Goal: Task Accomplishment & Management: Use online tool/utility

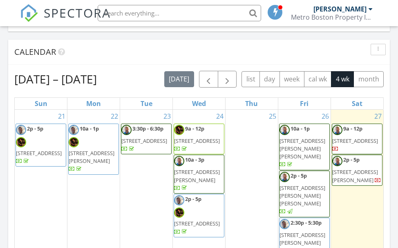
scroll to position [777, 0]
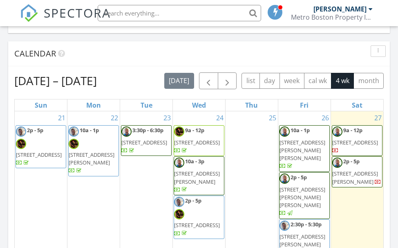
click at [349, 139] on span "1080 Oakhill Ave, Attleboro 02703" at bounding box center [355, 142] width 46 height 7
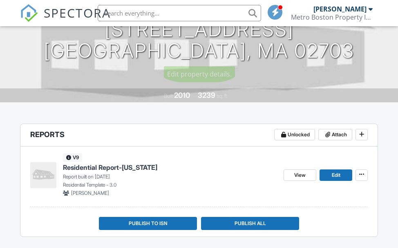
scroll to position [164, 0]
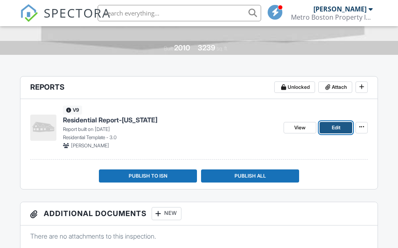
click at [328, 124] on link "Edit" at bounding box center [336, 127] width 33 height 11
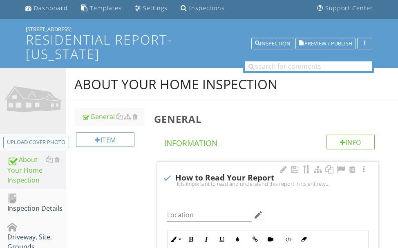
scroll to position [82, 0]
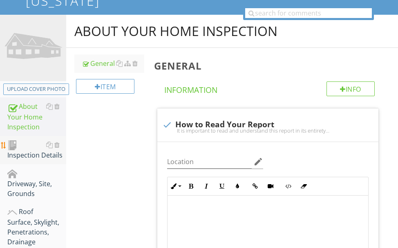
click at [34, 150] on div "Inspection Details" at bounding box center [36, 150] width 59 height 20
type textarea "<p><span class="fr-video fr-draggable" contenteditable="false" style="display: …"
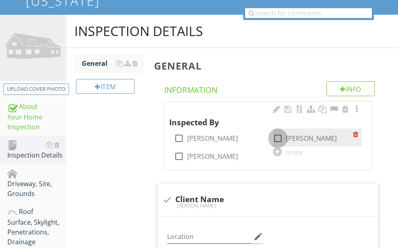
click at [275, 136] on div at bounding box center [278, 138] width 14 height 14
checkbox input "true"
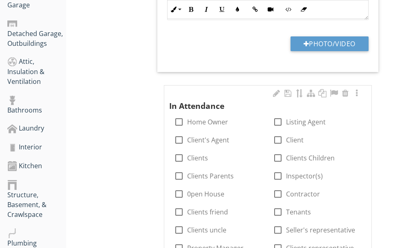
scroll to position [409, 0]
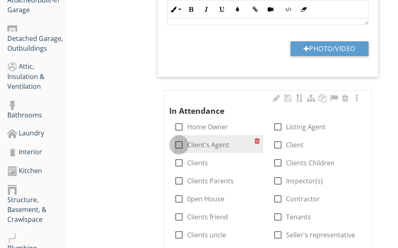
click at [180, 142] on div at bounding box center [179, 145] width 14 height 14
checkbox input "true"
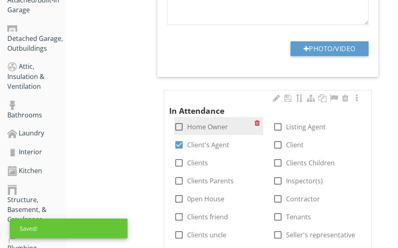
scroll to position [491, 0]
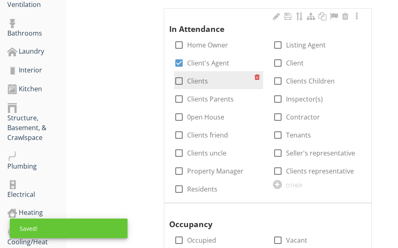
click at [181, 79] on div at bounding box center [179, 81] width 14 height 14
checkbox input "true"
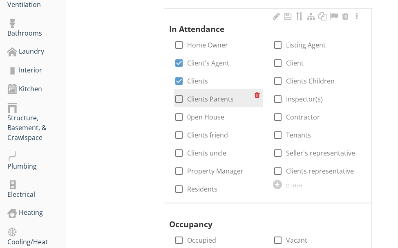
click at [179, 96] on div at bounding box center [179, 99] width 14 height 14
checkbox input "true"
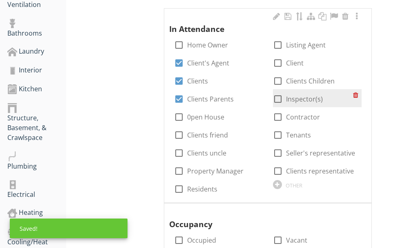
click at [275, 97] on div at bounding box center [278, 99] width 14 height 14
checkbox input "true"
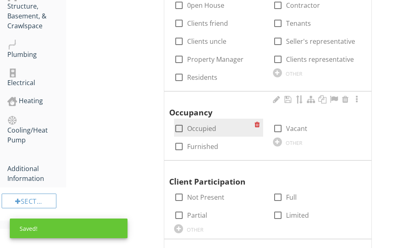
scroll to position [613, 0]
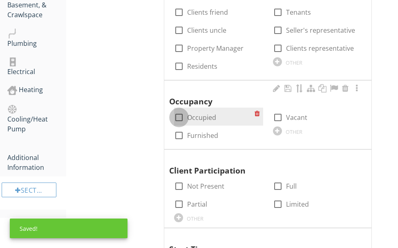
click at [180, 114] on div at bounding box center [179, 117] width 14 height 14
checkbox input "true"
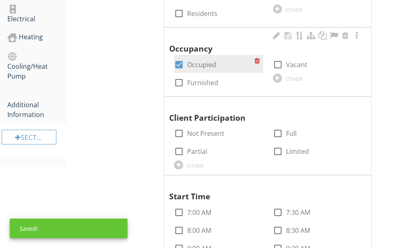
scroll to position [736, 0]
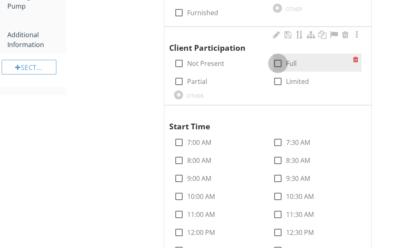
click at [278, 64] on div at bounding box center [278, 63] width 14 height 14
checkbox input "true"
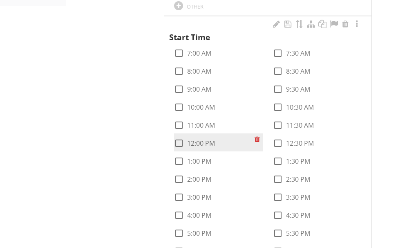
scroll to position [859, 0]
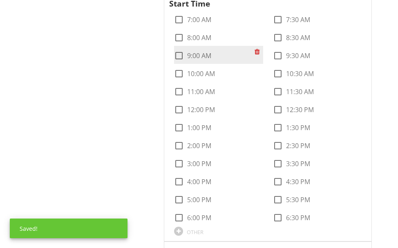
click at [181, 55] on div at bounding box center [179, 56] width 14 height 14
checkbox input "true"
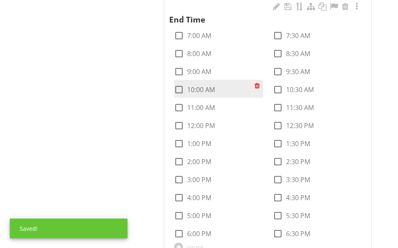
scroll to position [1104, 0]
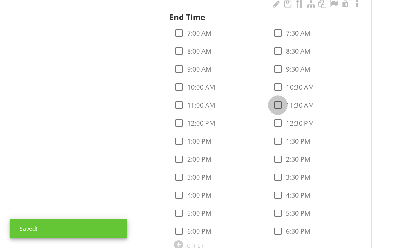
drag, startPoint x: 278, startPoint y: 103, endPoint x: 267, endPoint y: 99, distance: 11.9
click at [278, 103] on div at bounding box center [278, 105] width 14 height 14
checkbox input "true"
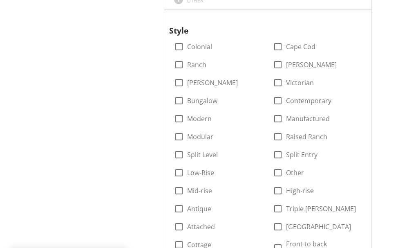
scroll to position [1350, 0]
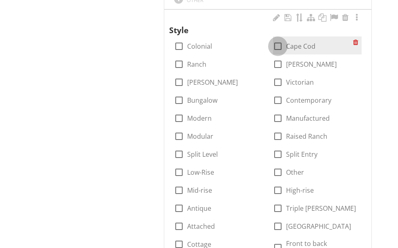
click at [276, 45] on div at bounding box center [278, 46] width 14 height 14
checkbox input "false"
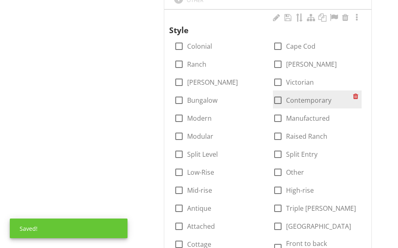
click at [275, 97] on div at bounding box center [278, 100] width 14 height 14
checkbox input "true"
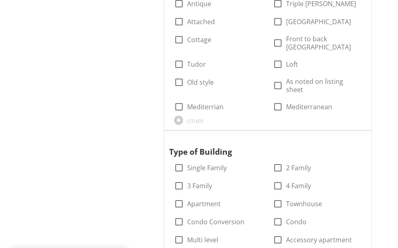
scroll to position [1636, 0]
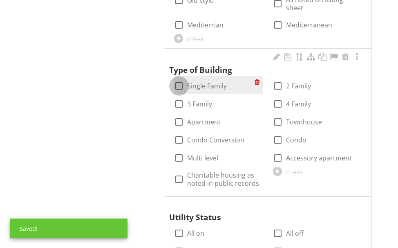
click at [176, 79] on div at bounding box center [179, 86] width 14 height 14
checkbox input "true"
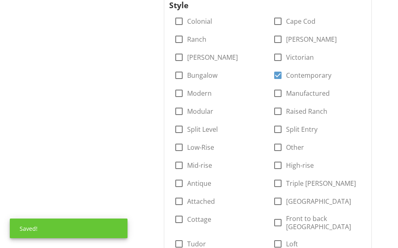
scroll to position [1350, 0]
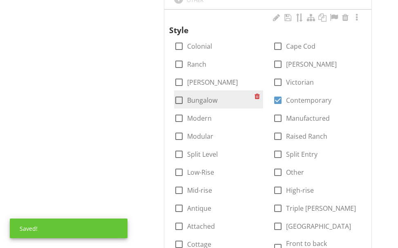
click at [177, 97] on div at bounding box center [179, 100] width 14 height 14
checkbox input "true"
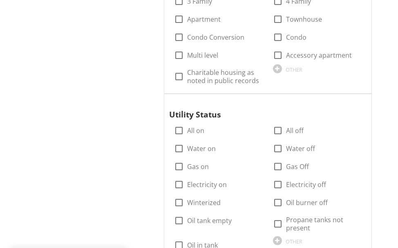
scroll to position [1758, 0]
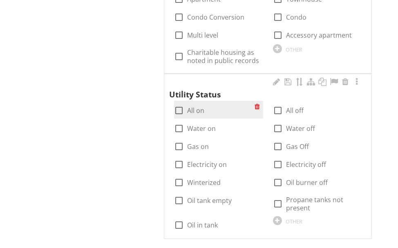
click at [177, 103] on div at bounding box center [179, 110] width 14 height 14
checkbox input "true"
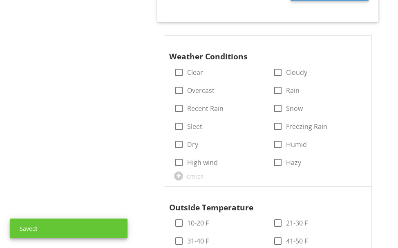
scroll to position [2454, 0]
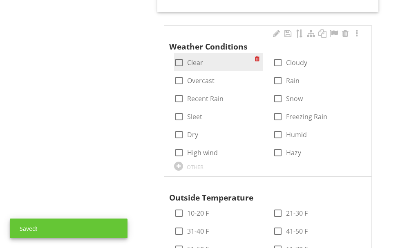
click at [180, 56] on div at bounding box center [179, 63] width 14 height 14
checkbox input "true"
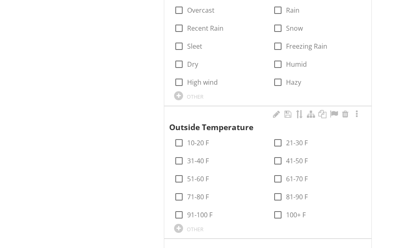
scroll to position [2576, 0]
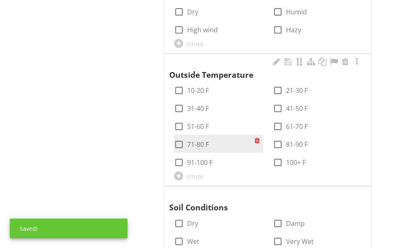
click at [183, 137] on div at bounding box center [179, 144] width 14 height 14
checkbox input "true"
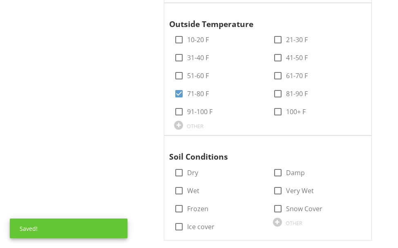
scroll to position [2698, 0]
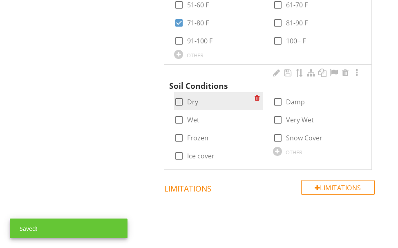
click at [184, 95] on div at bounding box center [179, 102] width 14 height 14
checkbox input "true"
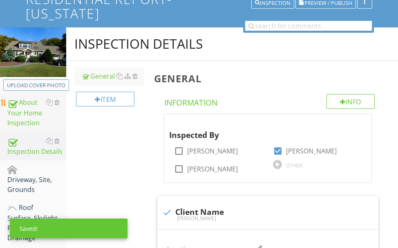
scroll to position [82, 0]
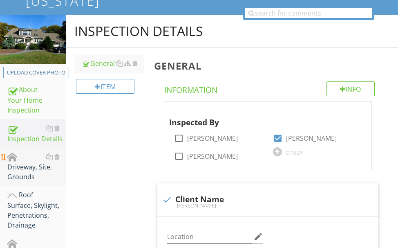
click at [25, 169] on div "Driveway, Site, Grounds" at bounding box center [36, 167] width 59 height 30
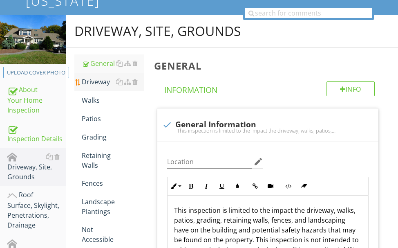
click at [104, 81] on div "Driveway" at bounding box center [113, 82] width 63 height 10
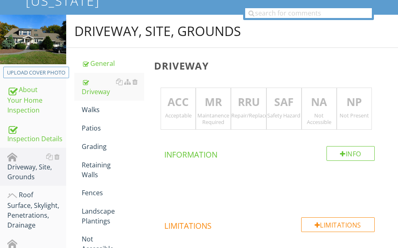
click at [202, 99] on p "MR" at bounding box center [213, 102] width 34 height 16
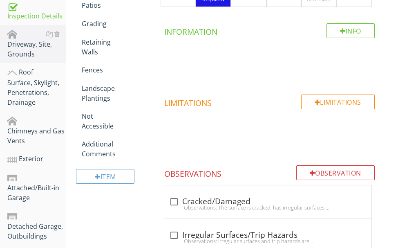
scroll to position [286, 0]
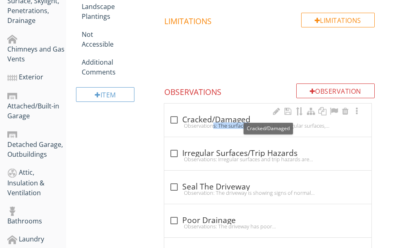
click at [223, 123] on div "check_box_outline_blank Cracked/Damaged Observations: The surface is cracked, h…" at bounding box center [268, 122] width 198 height 18
checkbox input "true"
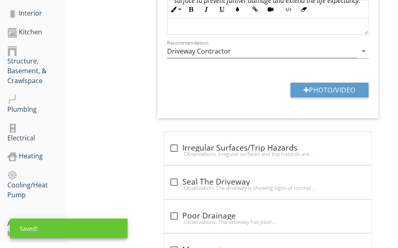
scroll to position [532, 0]
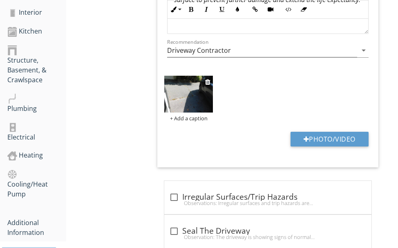
click at [178, 99] on img at bounding box center [188, 94] width 49 height 36
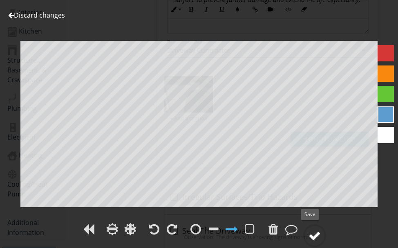
click at [313, 232] on div at bounding box center [315, 235] width 12 height 12
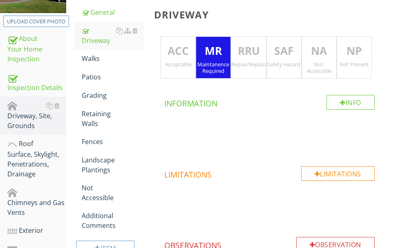
scroll to position [82, 0]
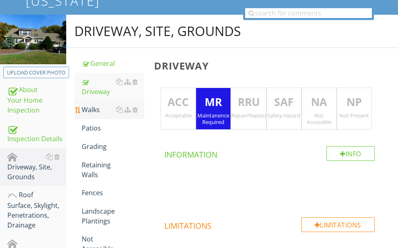
click at [86, 110] on div "Walks" at bounding box center [113, 110] width 63 height 10
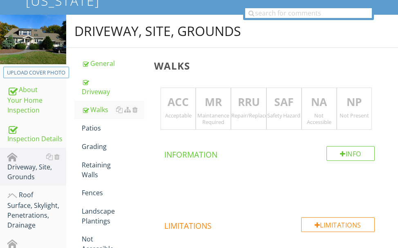
click at [186, 102] on p "ACC" at bounding box center [178, 102] width 34 height 16
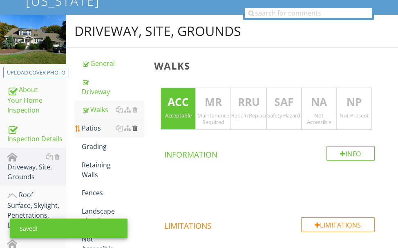
click at [135, 126] on div at bounding box center [134, 128] width 5 height 7
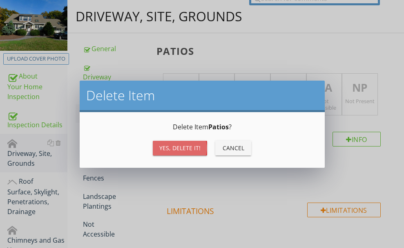
click at [157, 143] on button "Yes, Delete it!" at bounding box center [180, 148] width 54 height 15
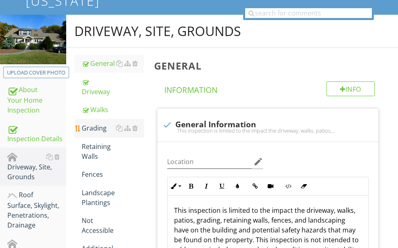
click at [99, 130] on div "Grading" at bounding box center [113, 128] width 63 height 10
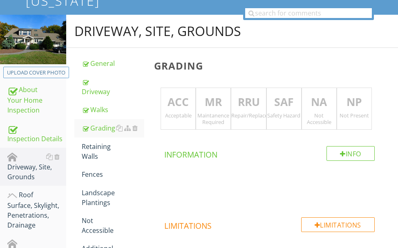
click at [180, 102] on p "ACC" at bounding box center [178, 102] width 34 height 16
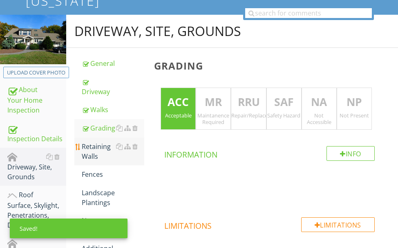
click at [103, 147] on div "Retaining Walls" at bounding box center [113, 151] width 63 height 20
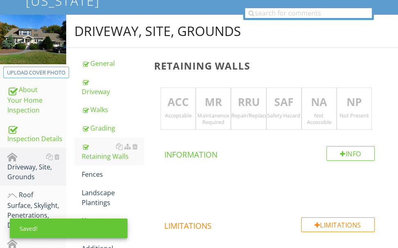
click at [182, 97] on p "ACC" at bounding box center [178, 102] width 34 height 16
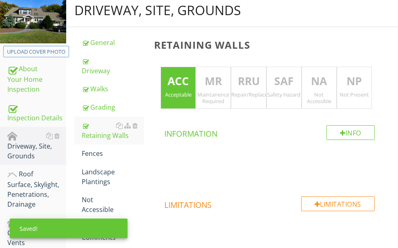
scroll to position [123, 0]
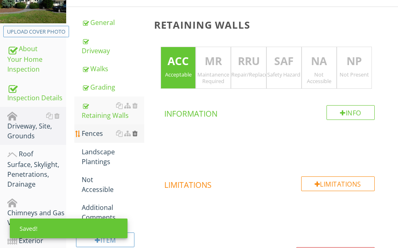
click at [134, 135] on div at bounding box center [134, 133] width 5 height 7
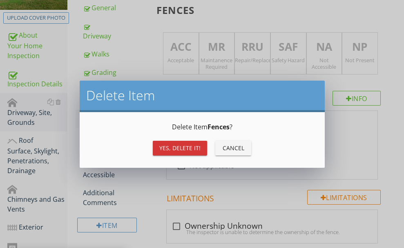
click at [162, 142] on button "Yes, Delete it!" at bounding box center [180, 148] width 54 height 15
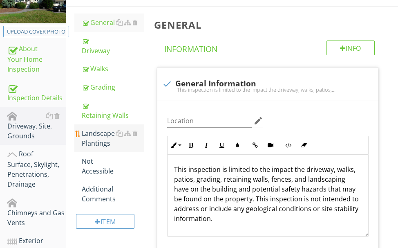
click at [97, 138] on div "Landscape Plantings" at bounding box center [113, 138] width 63 height 20
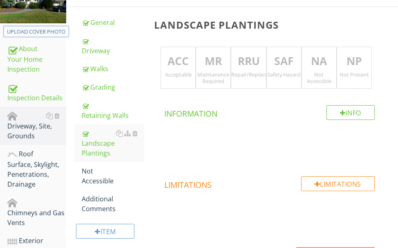
click at [215, 64] on p "MR" at bounding box center [213, 61] width 34 height 16
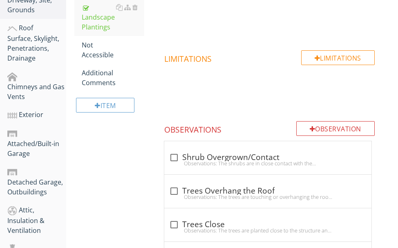
scroll to position [327, 0]
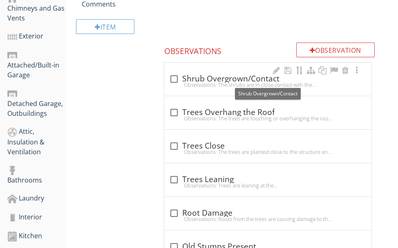
click at [219, 79] on div "check_box_outline_blank Shrub Overgrown/Contact" at bounding box center [268, 79] width 198 height 10
checkbox input "true"
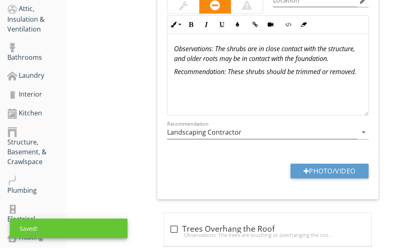
scroll to position [409, 0]
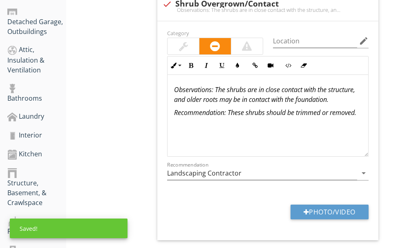
click at [182, 45] on div at bounding box center [183, 46] width 9 height 10
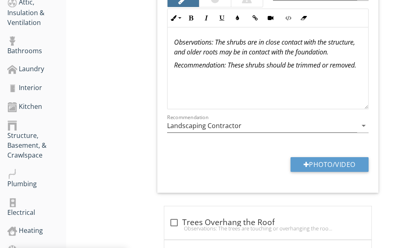
scroll to position [491, 0]
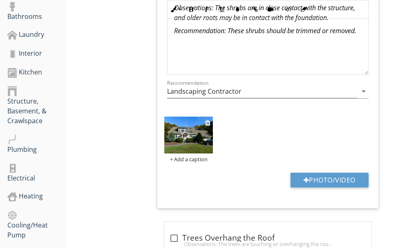
click at [191, 141] on img at bounding box center [188, 135] width 49 height 36
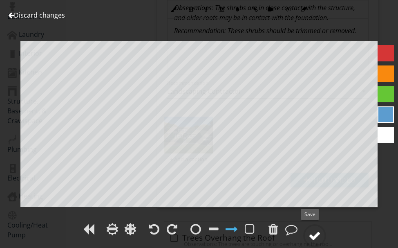
click at [319, 230] on div at bounding box center [315, 235] width 12 height 12
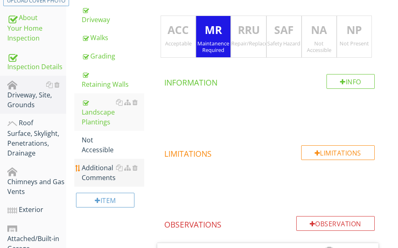
scroll to position [204, 0]
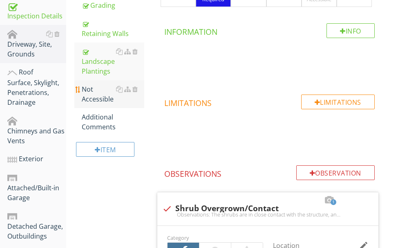
click at [97, 85] on div "Not Accessible" at bounding box center [113, 94] width 63 height 20
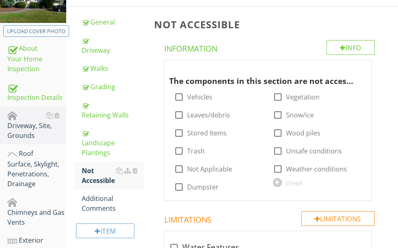
scroll to position [123, 0]
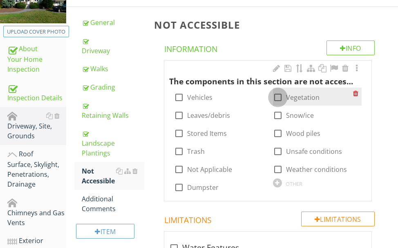
click at [281, 94] on div at bounding box center [278, 97] width 14 height 14
checkbox input "true"
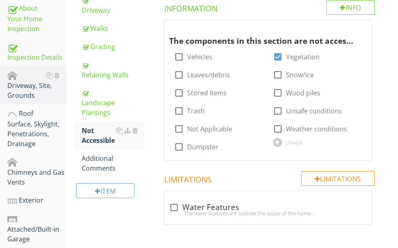
scroll to position [164, 0]
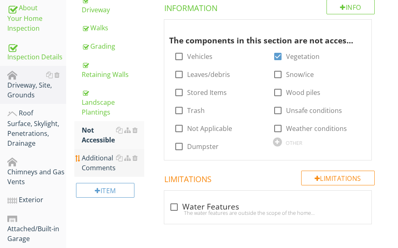
click at [93, 154] on div "Additional Comments" at bounding box center [113, 163] width 63 height 20
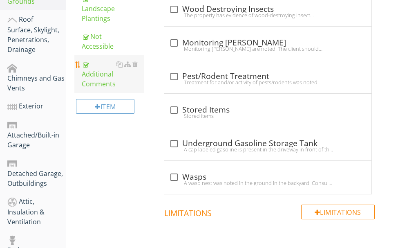
scroll to position [164, 0]
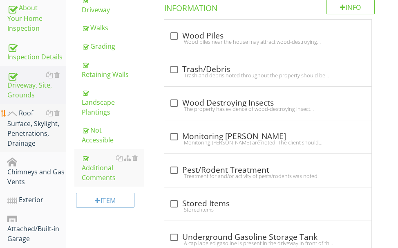
click at [31, 130] on div "Roof Surface, Skylight, Penetrations, Drainage" at bounding box center [36, 128] width 59 height 40
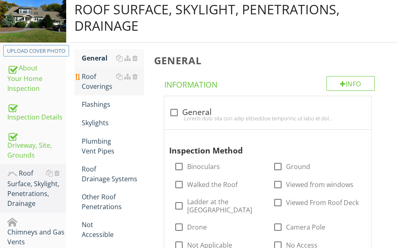
scroll to position [204, 0]
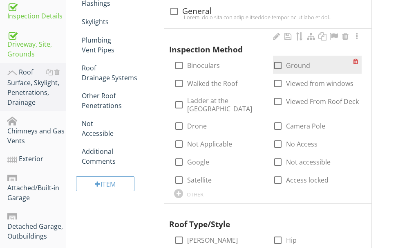
click at [280, 64] on div at bounding box center [278, 65] width 14 height 14
checkbox input "true"
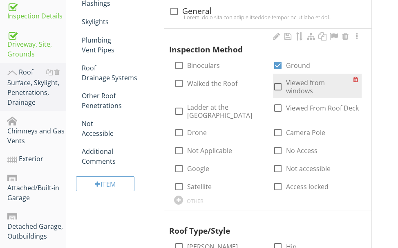
click at [274, 81] on div at bounding box center [278, 87] width 14 height 14
checkbox input "true"
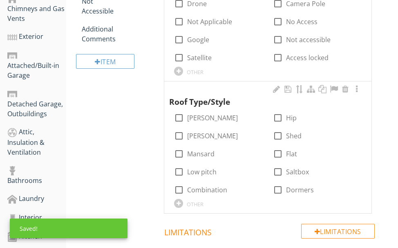
scroll to position [327, 0]
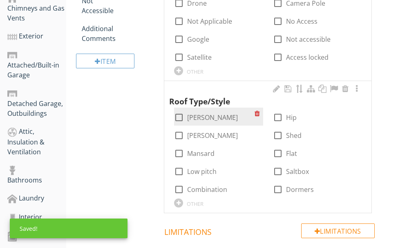
click at [179, 110] on div at bounding box center [179, 117] width 14 height 14
checkbox input "true"
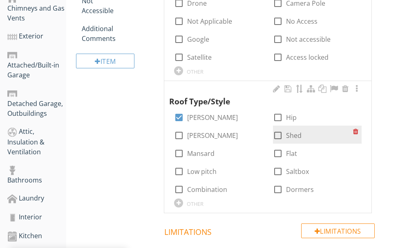
click at [277, 128] on div at bounding box center [278, 135] width 14 height 14
checkbox input "true"
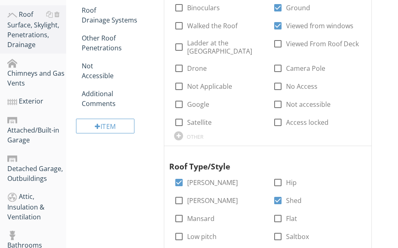
scroll to position [41, 0]
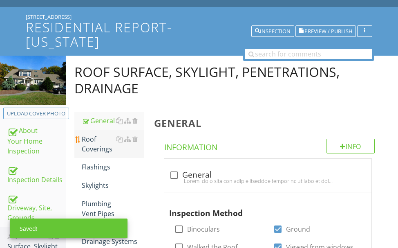
click at [93, 148] on div "Roof Coverings" at bounding box center [113, 144] width 63 height 20
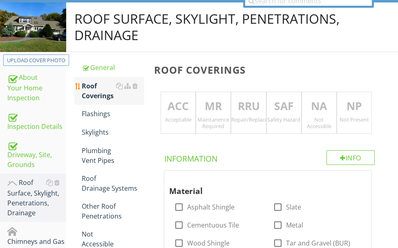
scroll to position [123, 0]
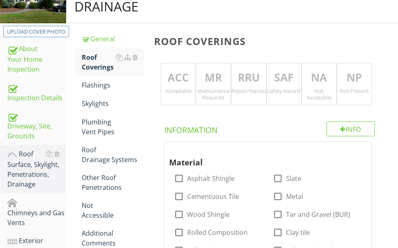
click at [215, 71] on p "MR" at bounding box center [213, 78] width 34 height 16
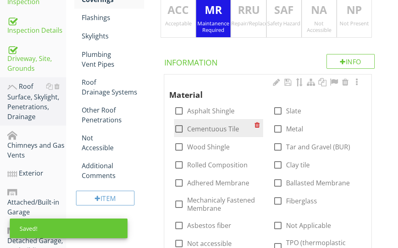
scroll to position [245, 0]
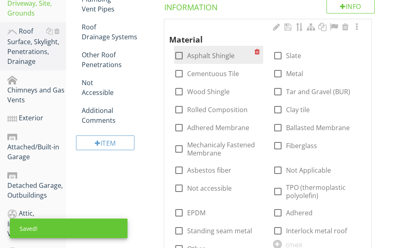
click at [179, 55] on div at bounding box center [179, 56] width 14 height 14
checkbox input "true"
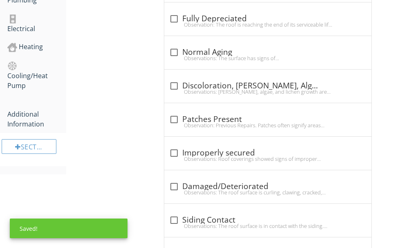
scroll to position [654, 0]
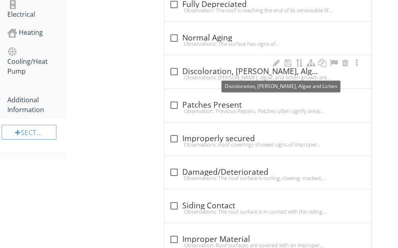
click at [199, 72] on div "check_box_outline_blank Discoloration, Moss, Algae and Lichen" at bounding box center [268, 72] width 198 height 10
checkbox input "true"
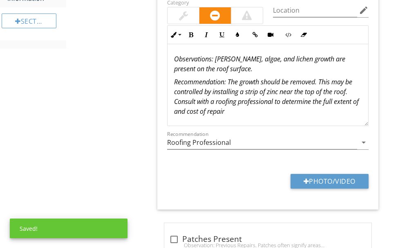
scroll to position [736, 0]
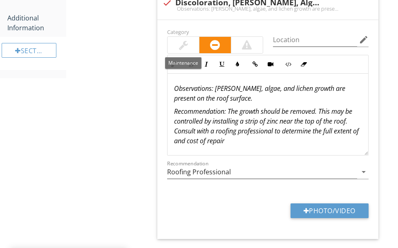
click at [189, 47] on div at bounding box center [183, 45] width 31 height 16
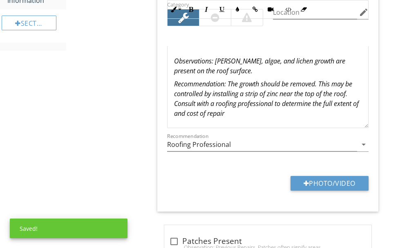
scroll to position [818, 0]
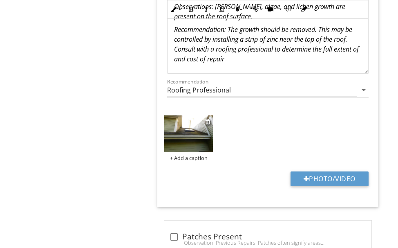
click at [188, 140] on img at bounding box center [188, 133] width 49 height 36
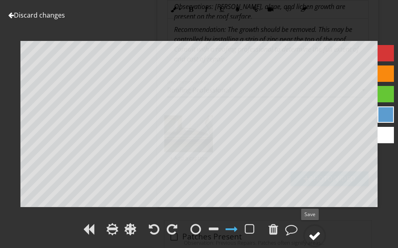
click at [314, 231] on div at bounding box center [315, 235] width 12 height 12
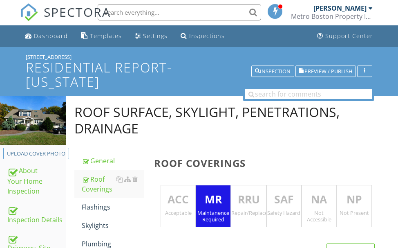
scroll to position [0, 0]
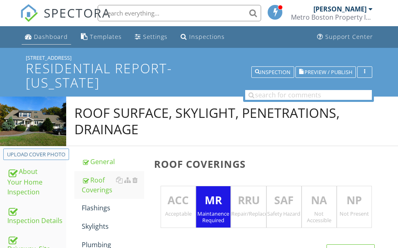
click at [54, 36] on div "Dashboard" at bounding box center [51, 37] width 34 height 8
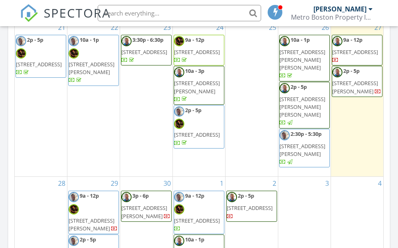
scroll to position [859, 0]
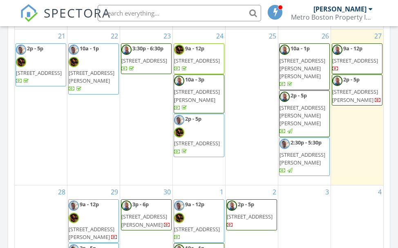
click at [343, 88] on span "1 Michael Dr, East Wareham 02538" at bounding box center [355, 95] width 46 height 15
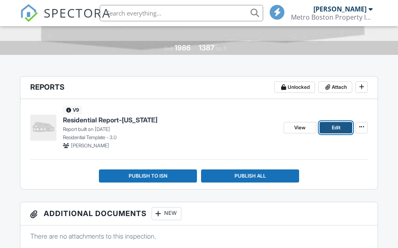
click at [337, 125] on span "Edit" at bounding box center [336, 128] width 9 height 8
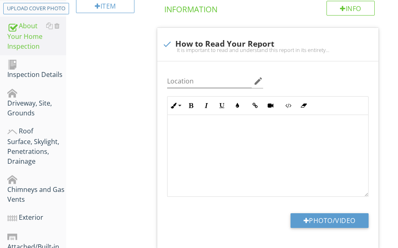
scroll to position [164, 0]
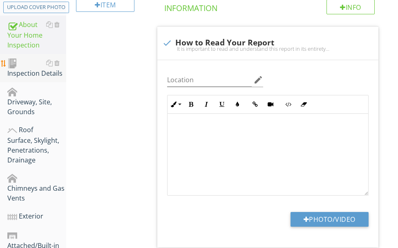
click at [30, 70] on div "Inspection Details" at bounding box center [36, 68] width 59 height 20
type textarea "<p><span class="fr-video fr-draggable" contenteditable="false" style="display: …"
